Goal: Task Accomplishment & Management: Manage account settings

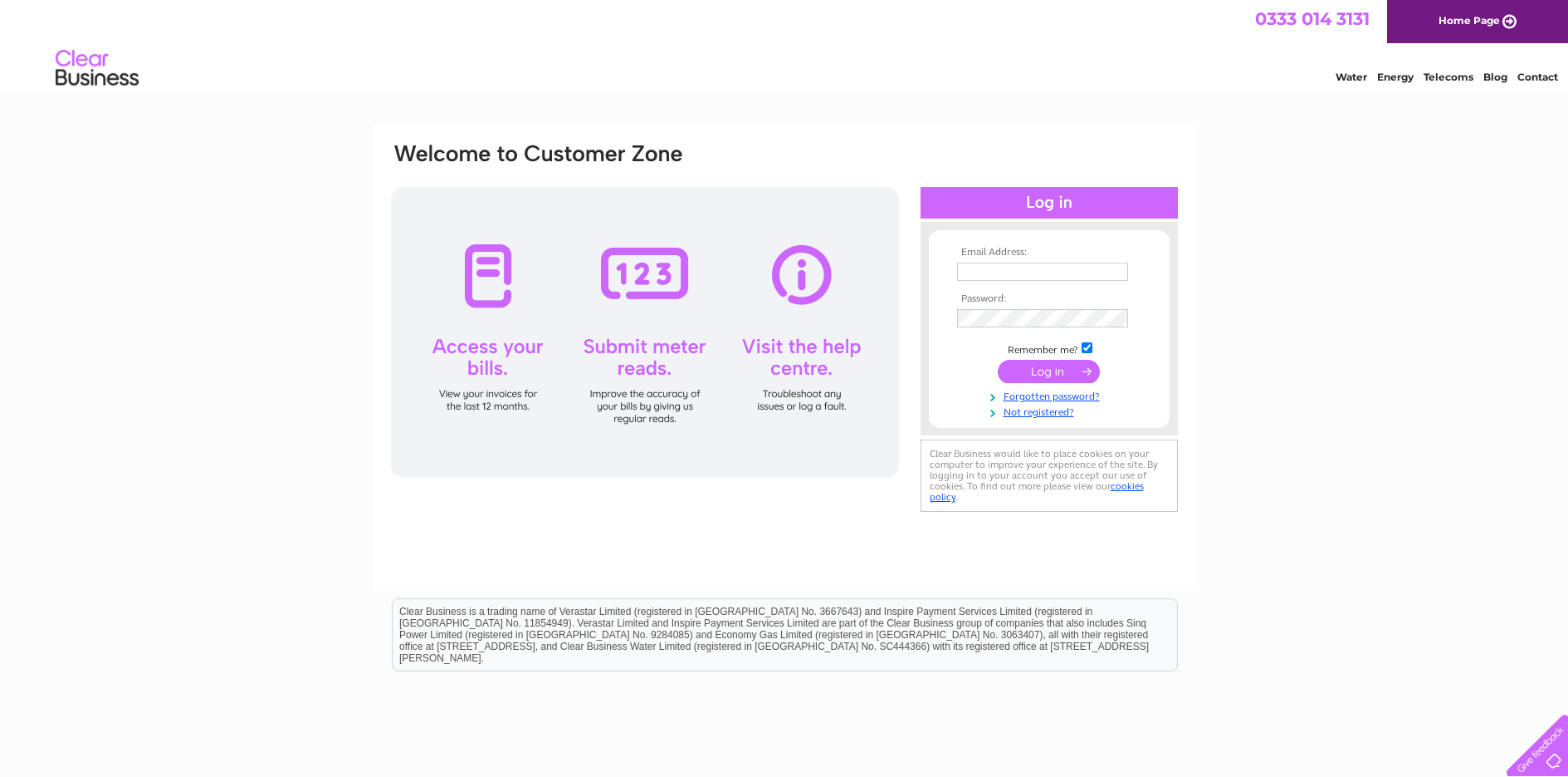
type input "kevinmurphykm@hotmail.com"
click at [1073, 375] on input "submit" at bounding box center [1049, 373] width 102 height 23
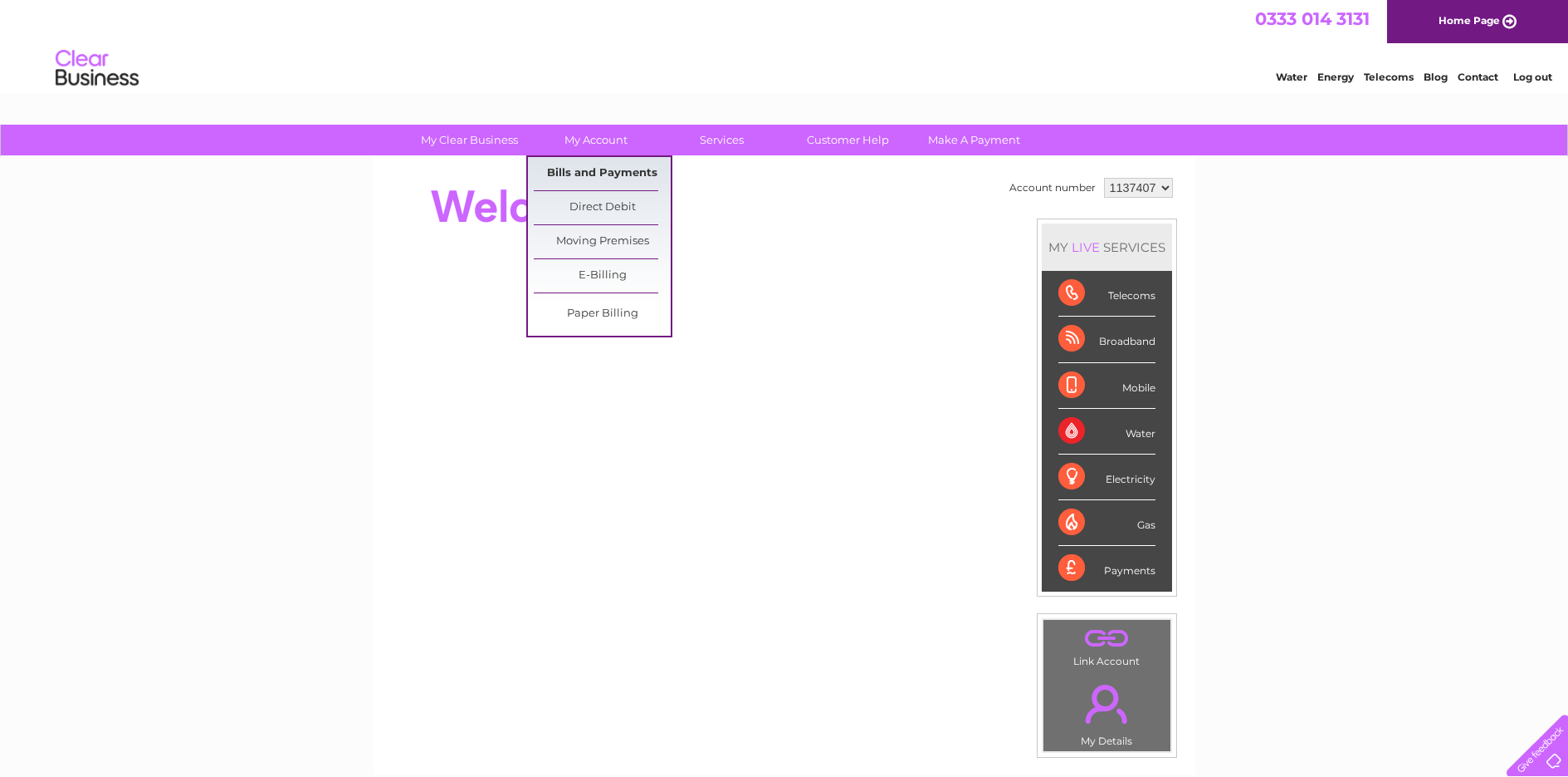
click at [616, 170] on link "Bills and Payments" at bounding box center [602, 173] width 137 height 33
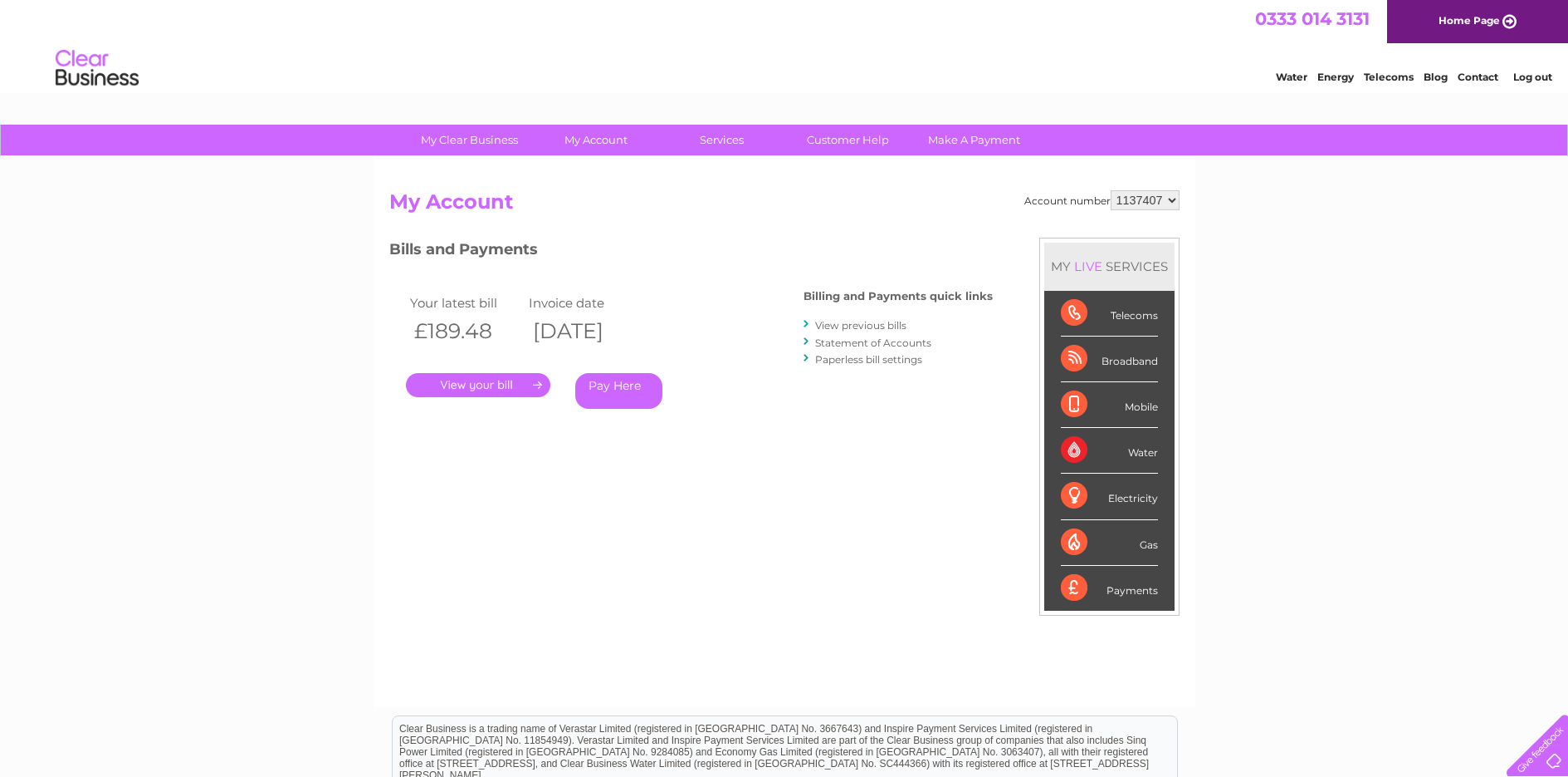
click at [504, 377] on link "." at bounding box center [478, 384] width 145 height 24
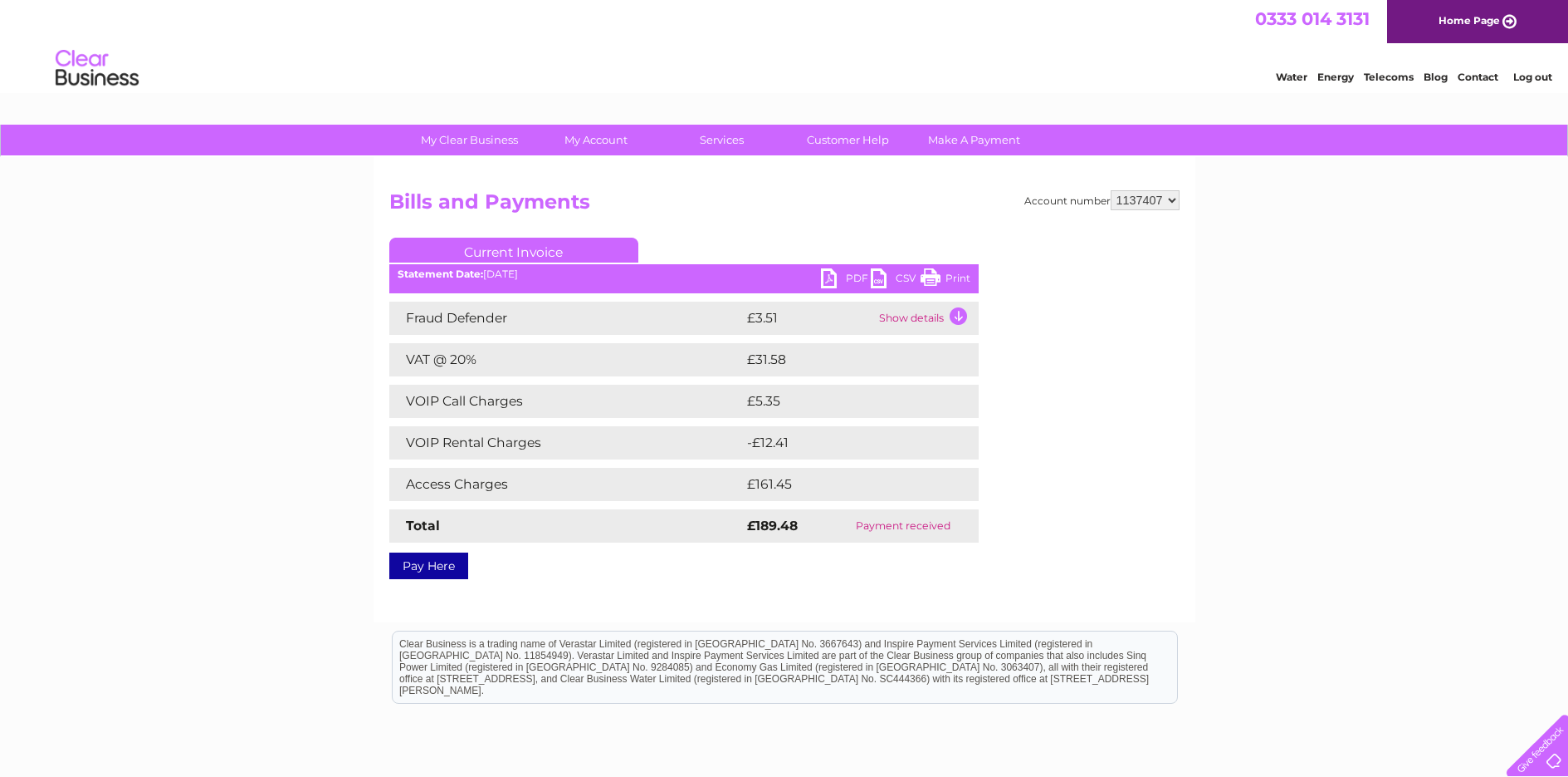
click at [855, 279] on link "PDF" at bounding box center [846, 280] width 50 height 24
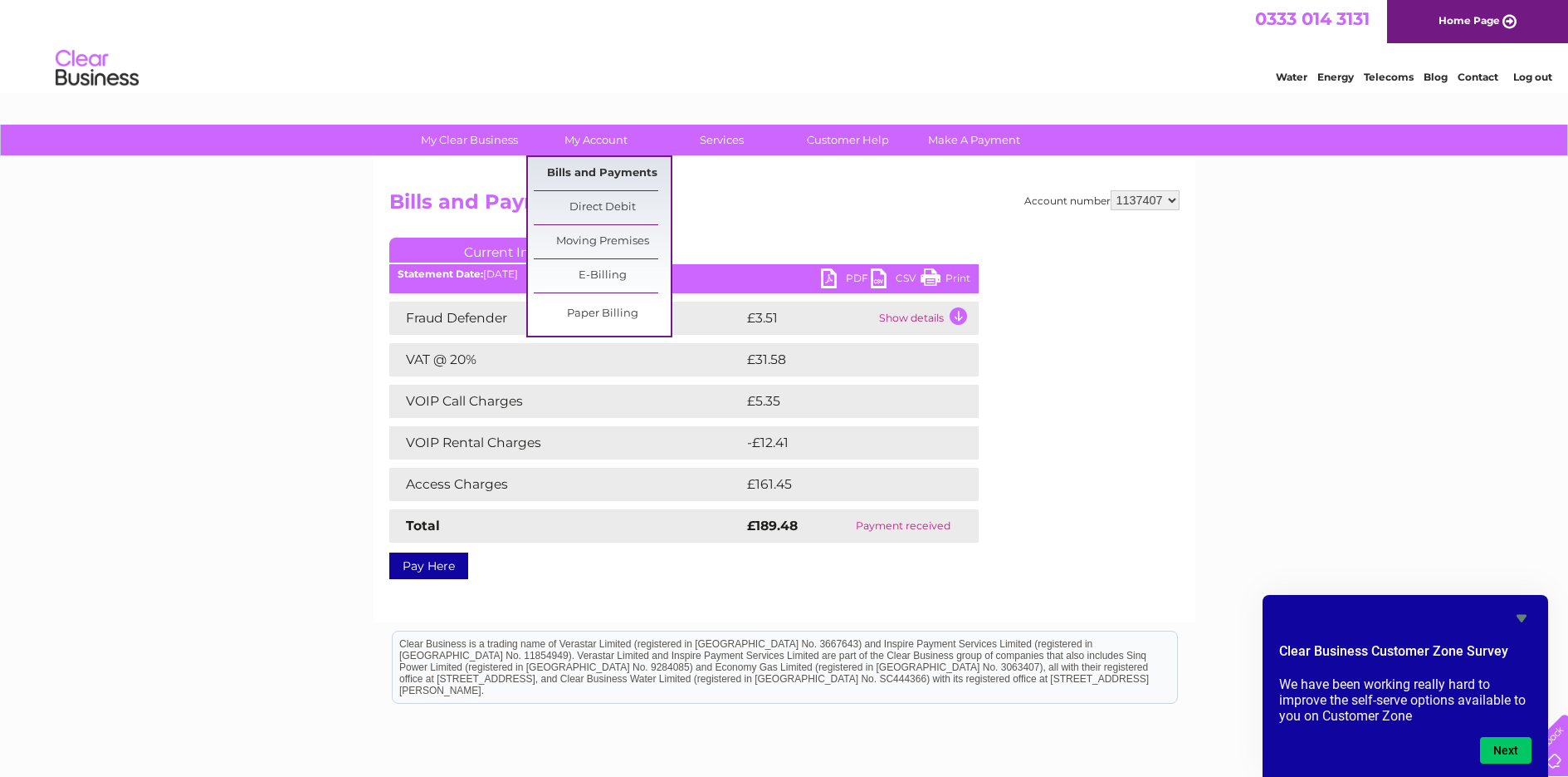
click at [576, 179] on link "Bills and Payments" at bounding box center [602, 173] width 137 height 33
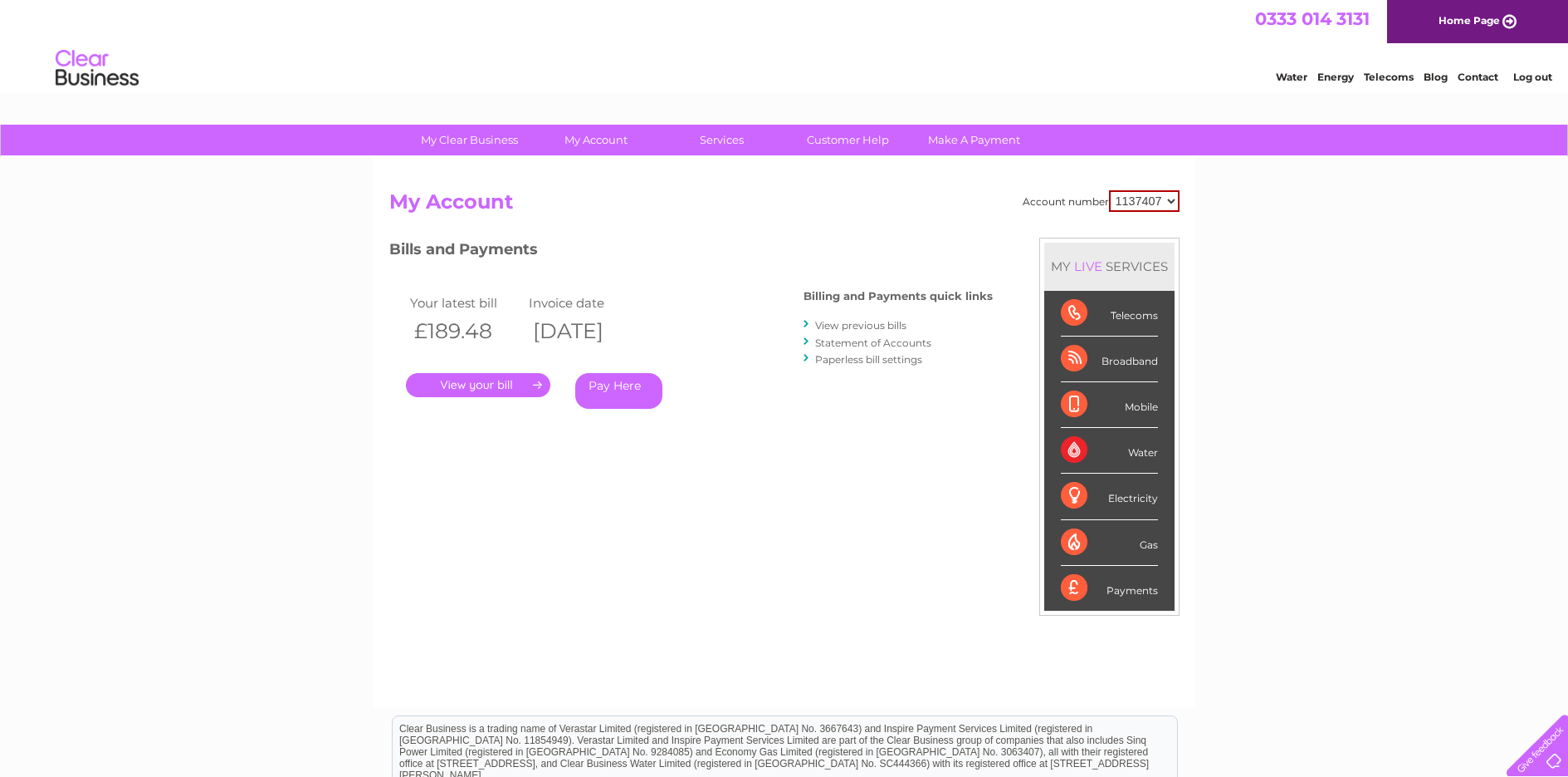
click at [878, 327] on link "View previous bills" at bounding box center [861, 325] width 91 height 13
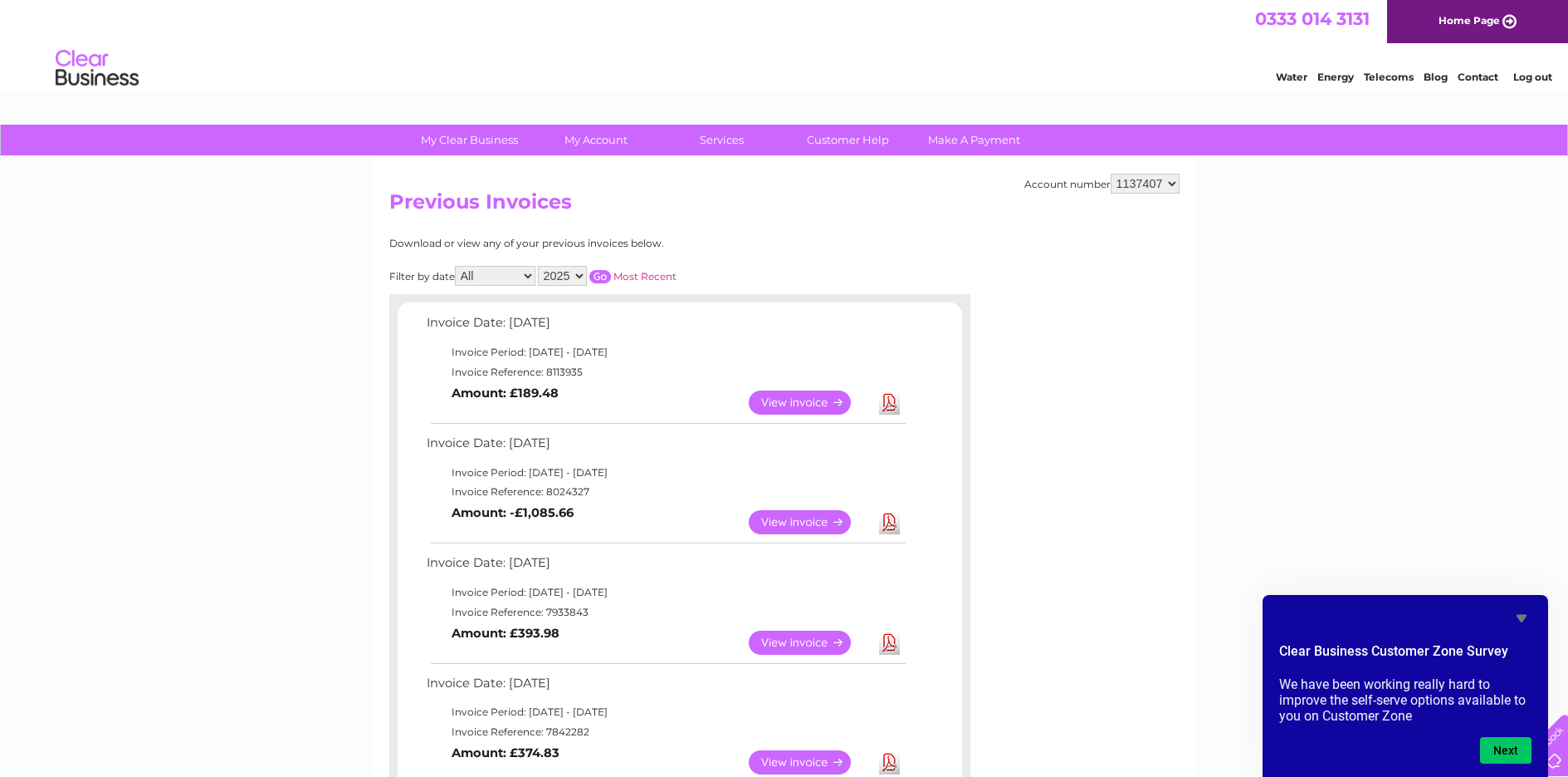
click at [831, 406] on link "View" at bounding box center [810, 402] width 122 height 24
